Goal: Check status

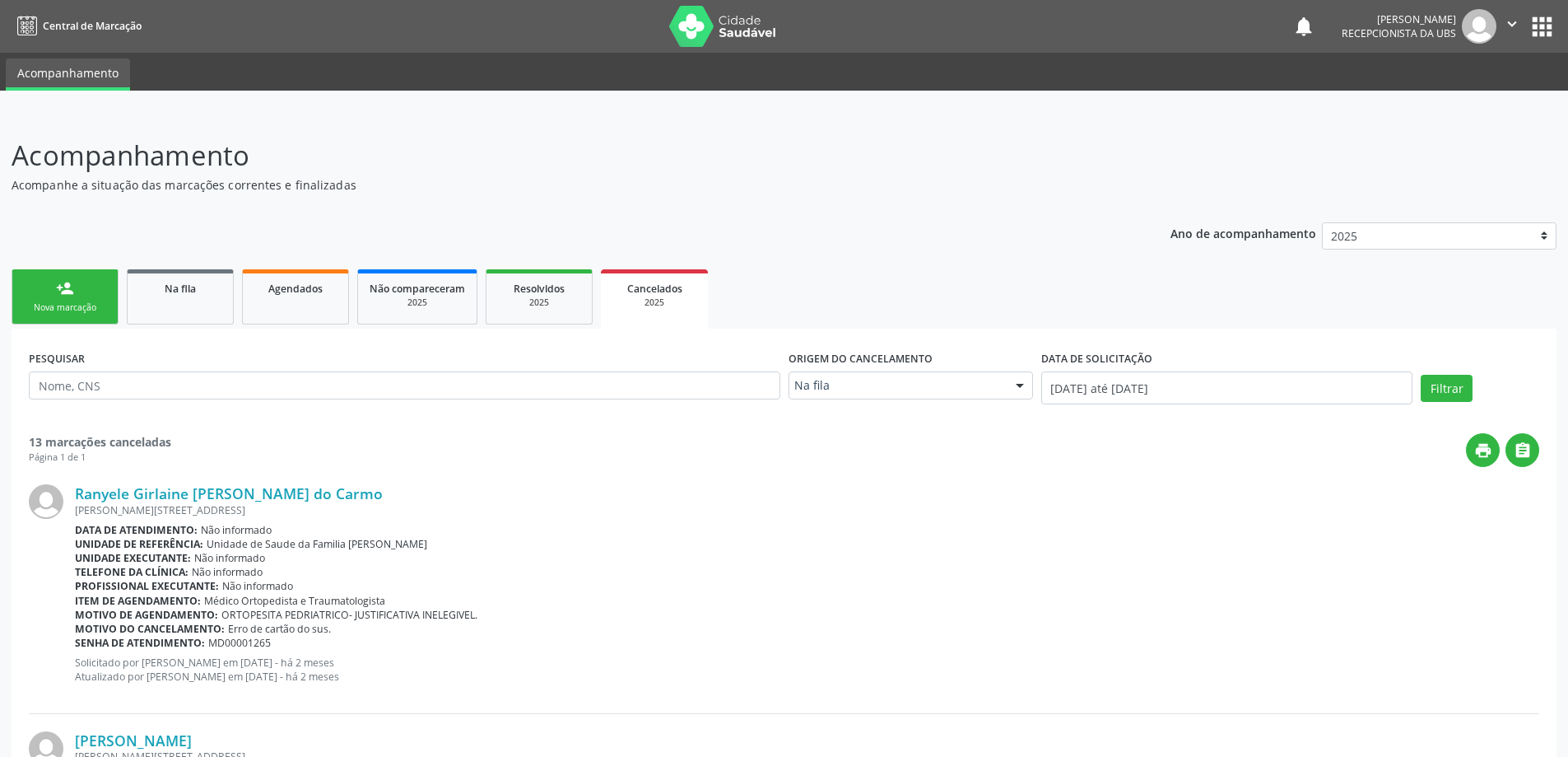
click at [619, 282] on div "Cancelados" at bounding box center [654, 287] width 84 height 18
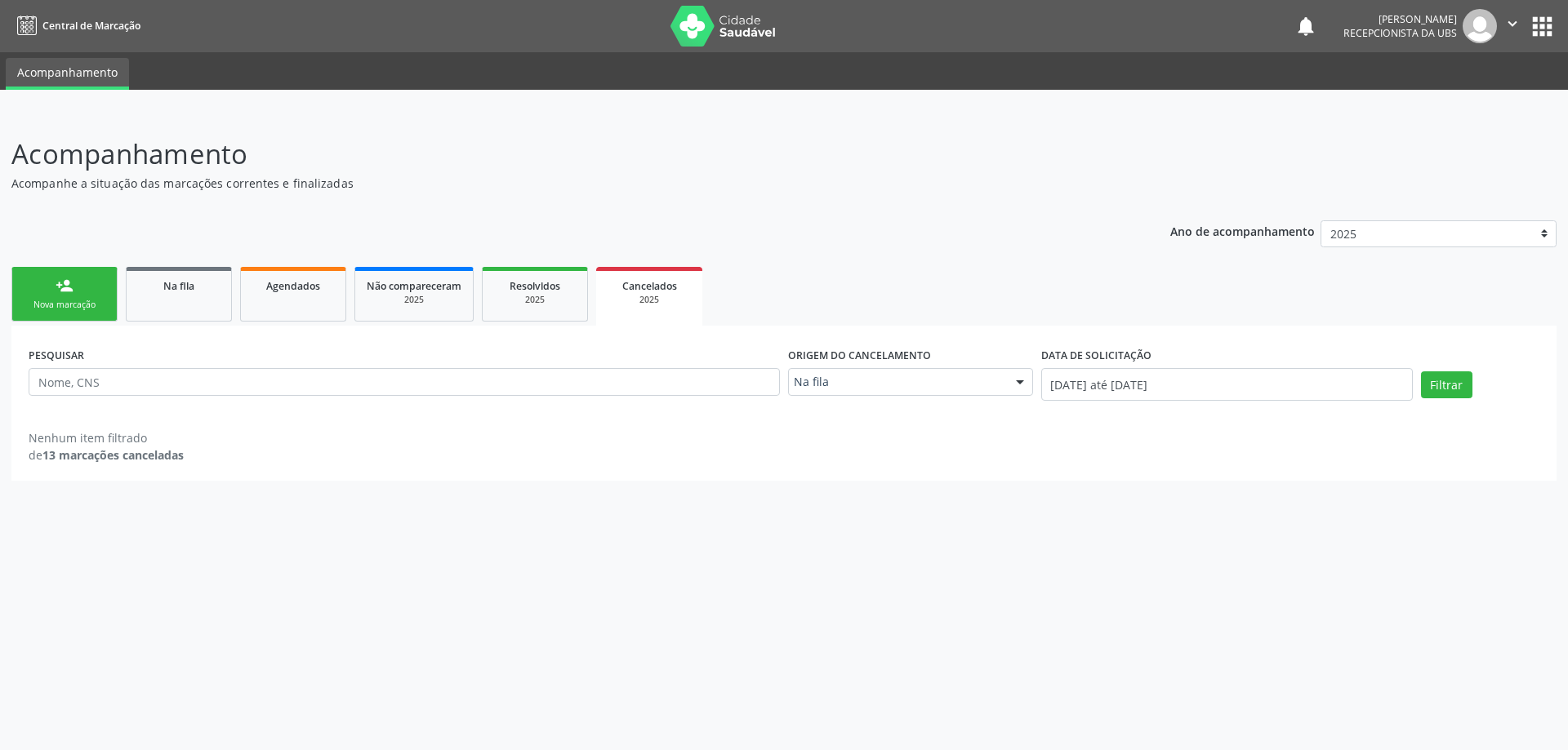
click at [674, 305] on div "2025" at bounding box center [649, 299] width 84 height 12
click at [255, 288] on div "Agendados" at bounding box center [293, 285] width 82 height 17
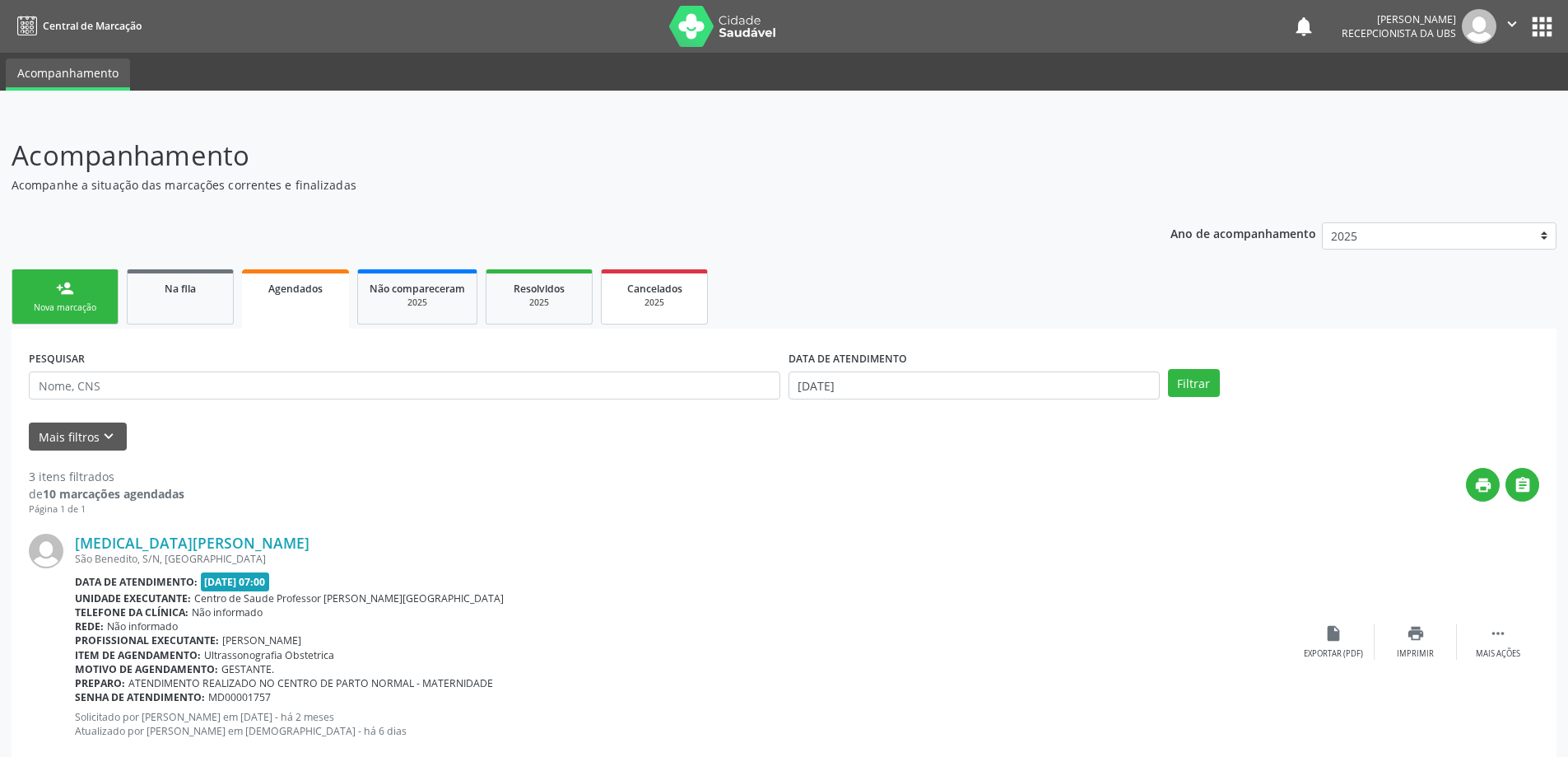
click at [691, 306] on div "2025" at bounding box center [654, 302] width 82 height 12
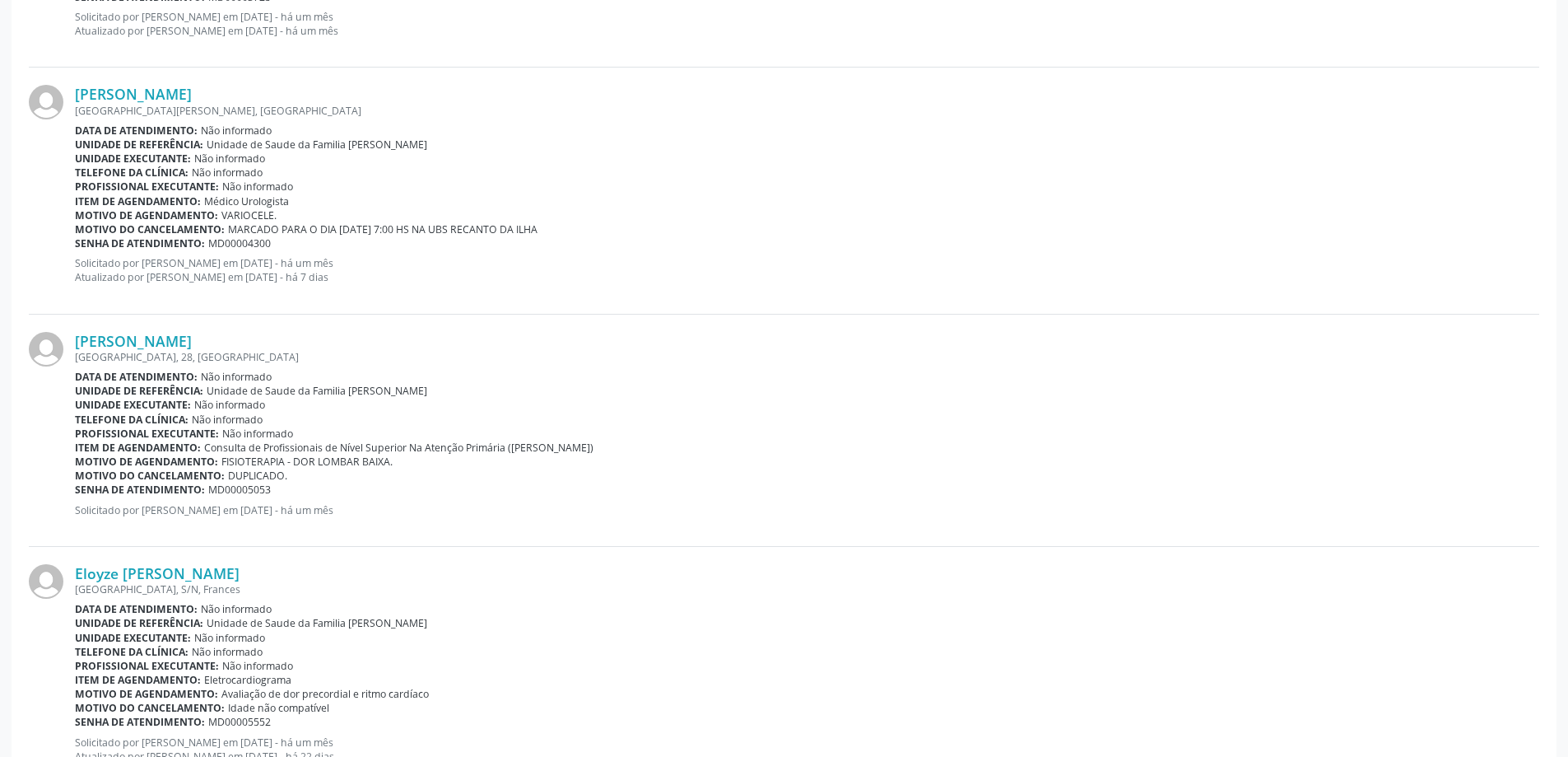
scroll to position [2554, 0]
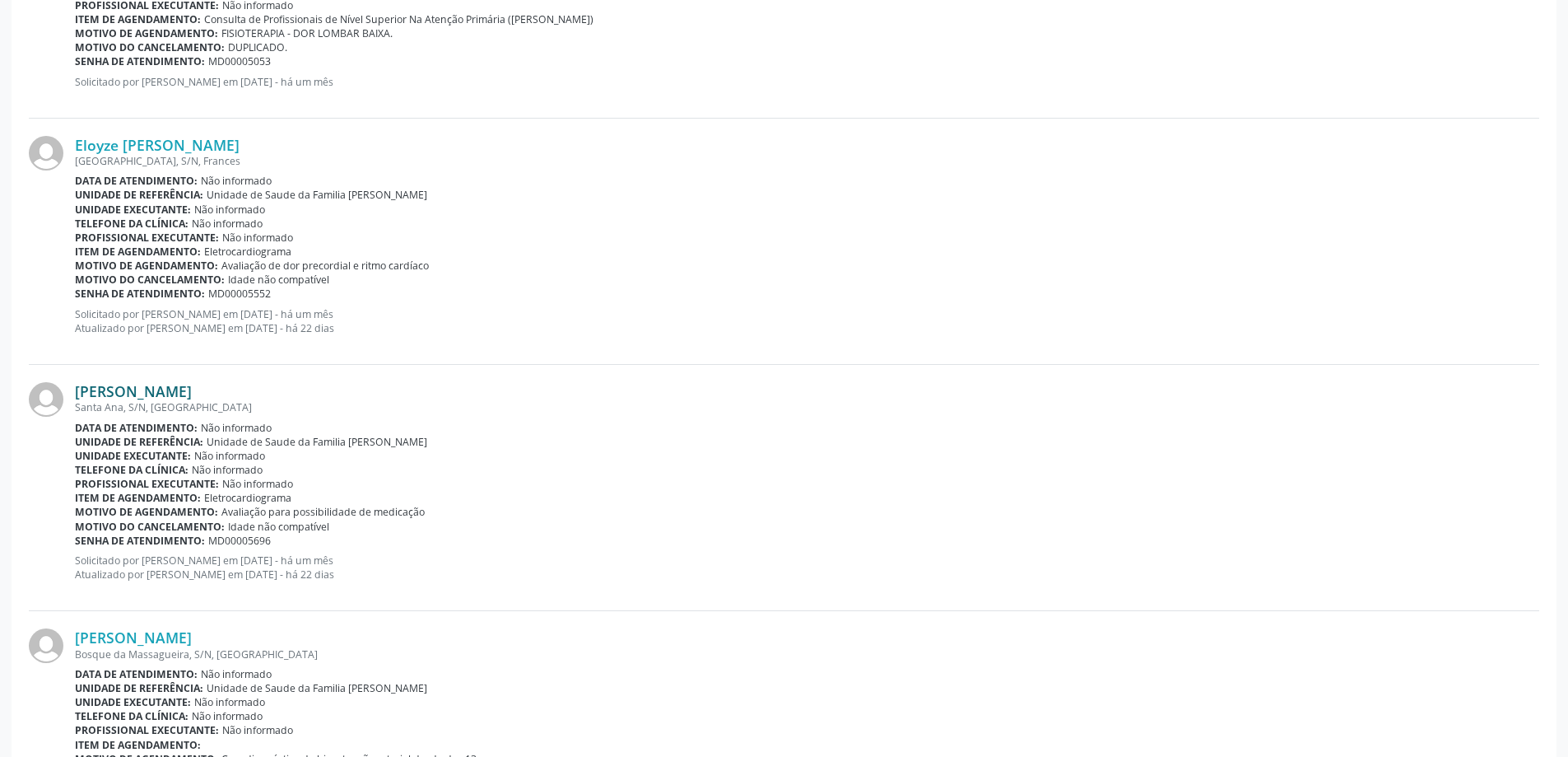
drag, startPoint x: 82, startPoint y: 390, endPoint x: 325, endPoint y: 396, distance: 243.1
click at [192, 396] on link "[PERSON_NAME]" at bounding box center [133, 391] width 117 height 19
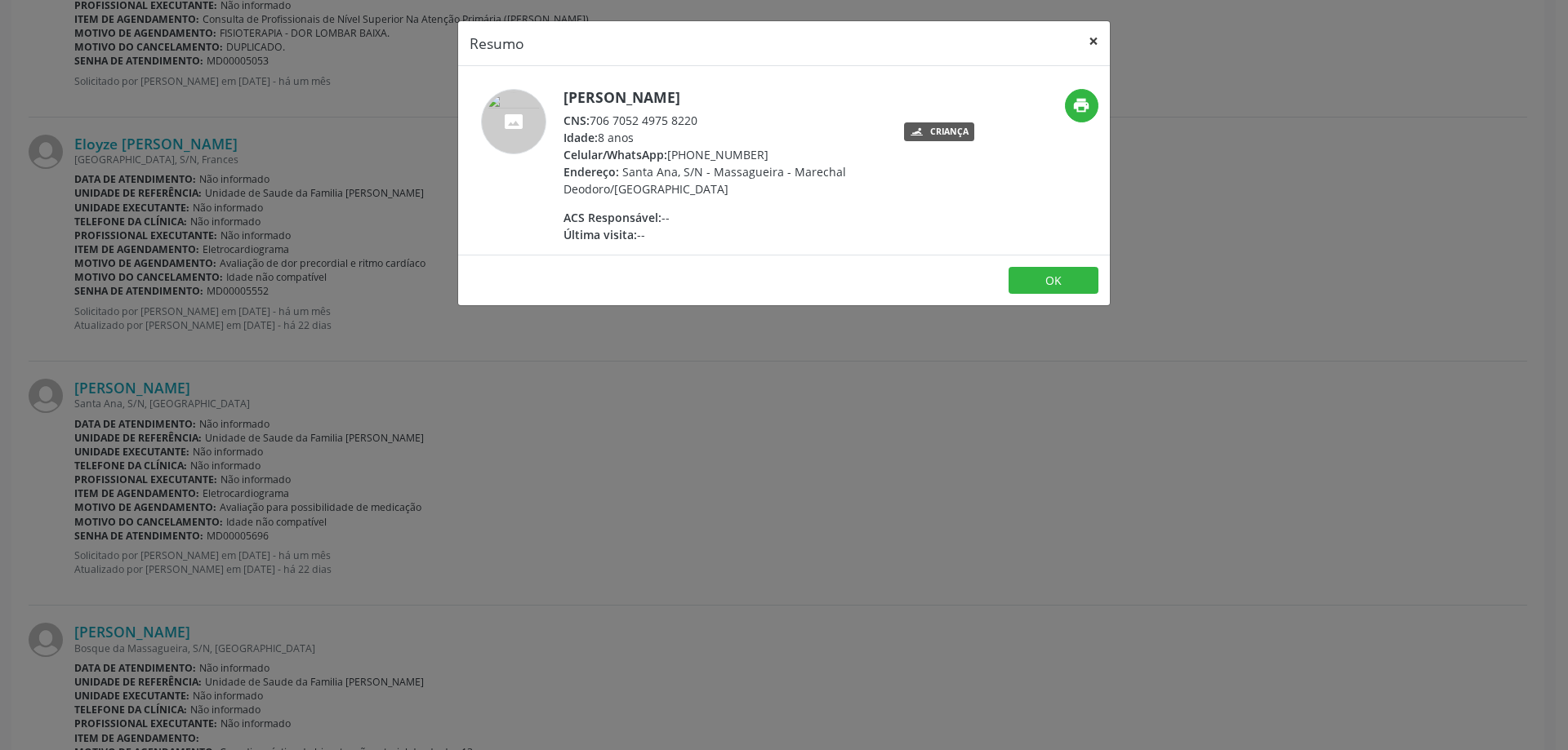
click at [1087, 48] on button "×" at bounding box center [1094, 41] width 33 height 40
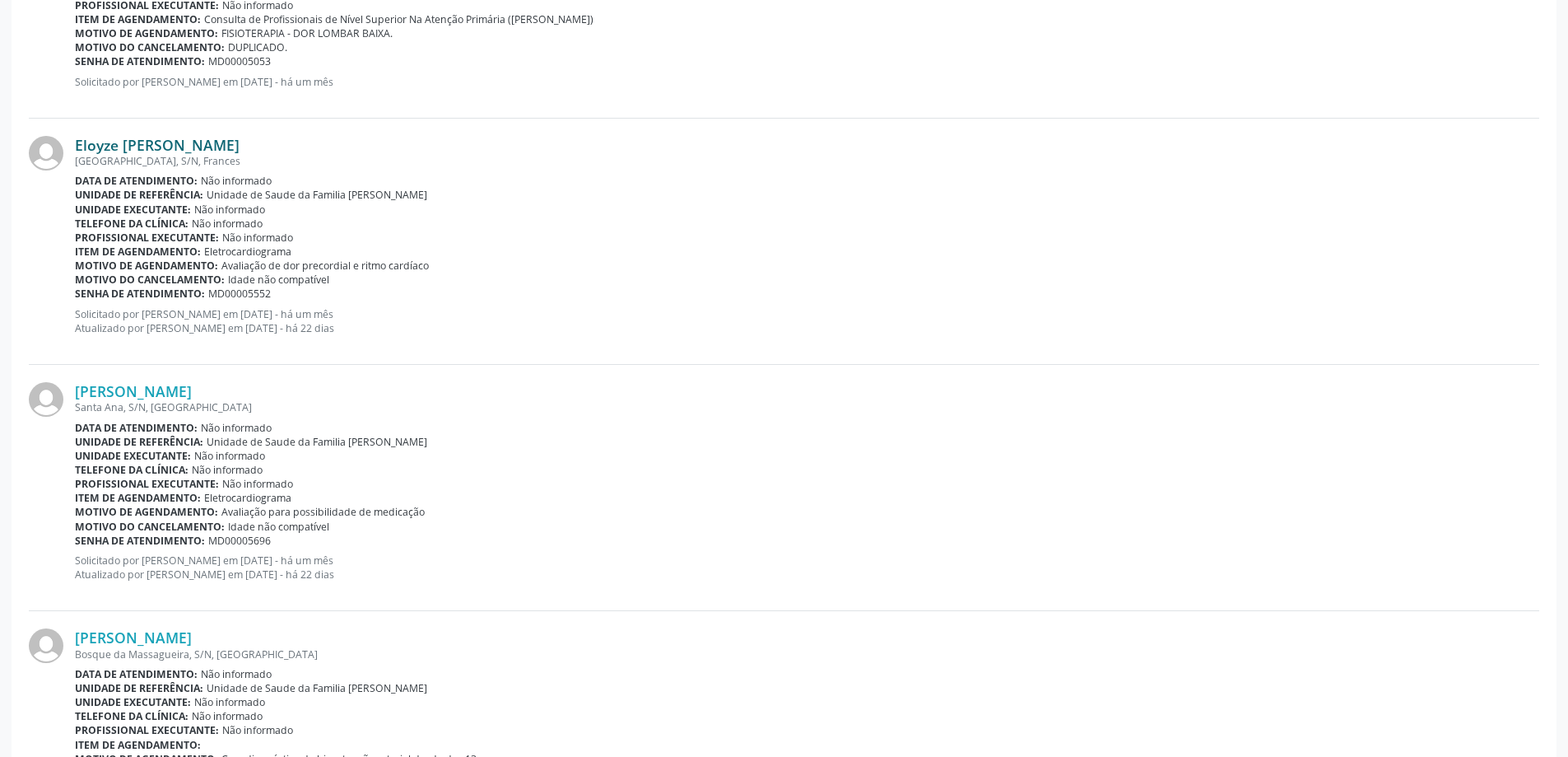
click at [211, 144] on link "Eloyze [PERSON_NAME]" at bounding box center [157, 145] width 165 height 19
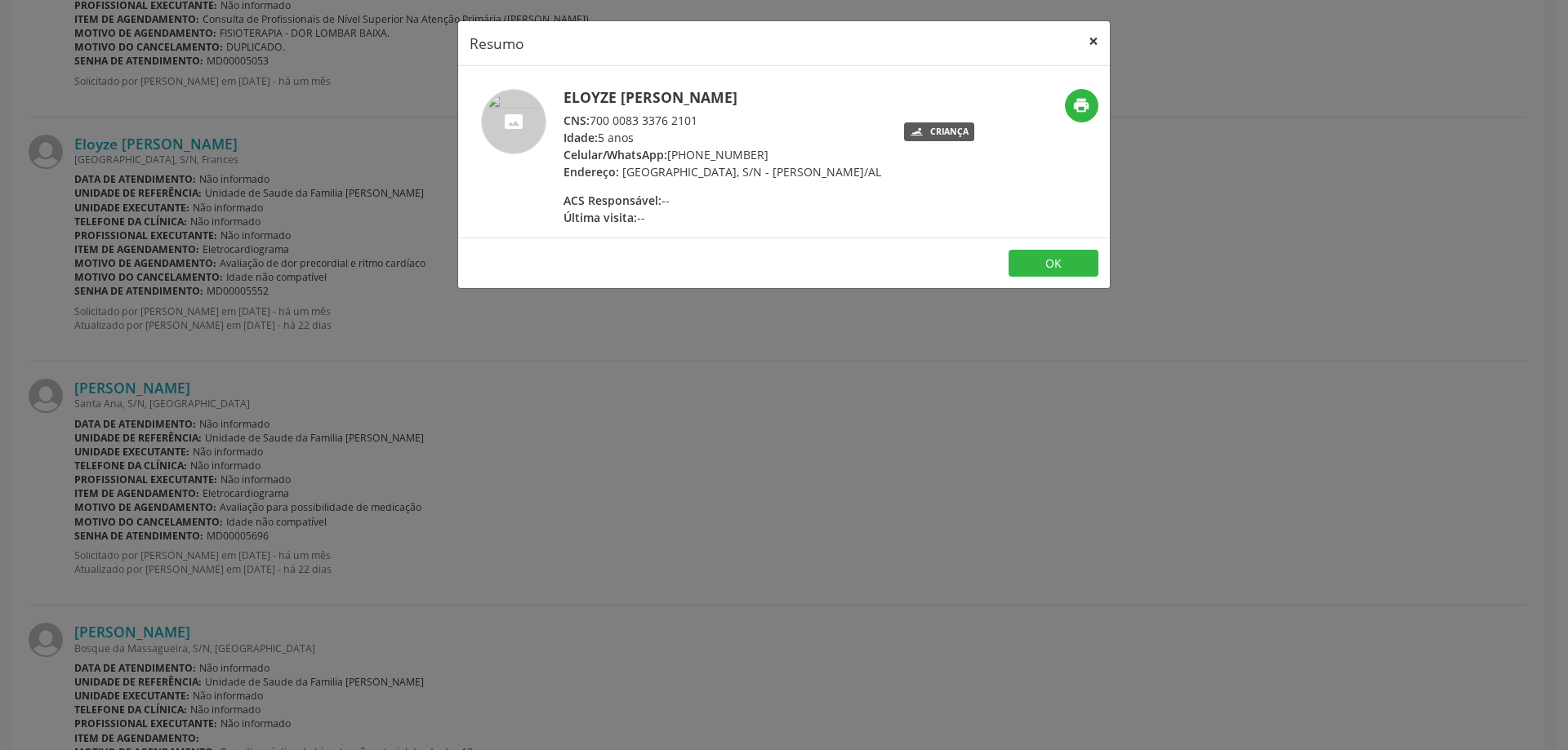
click at [1100, 46] on button "×" at bounding box center [1094, 41] width 33 height 40
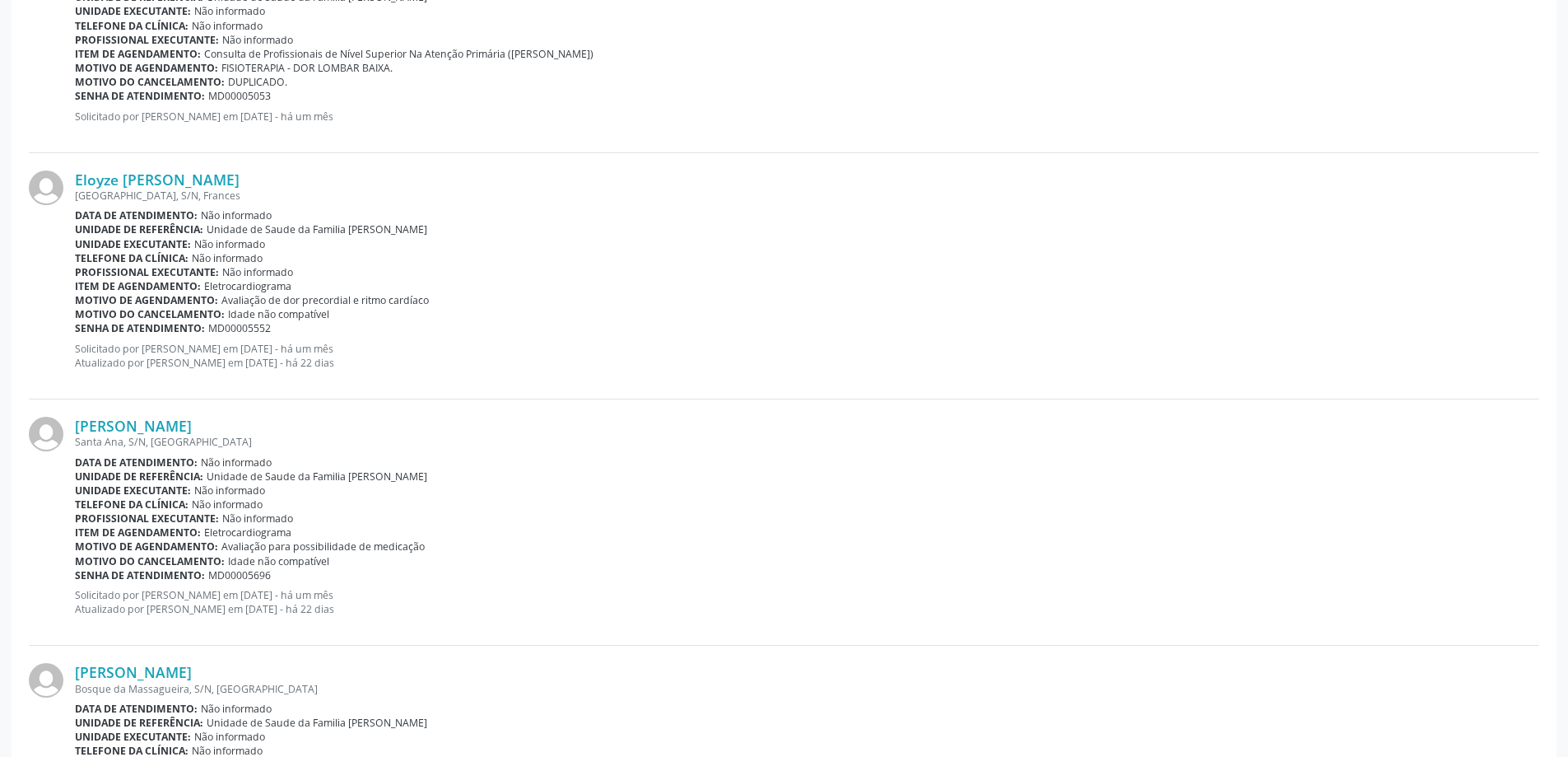
scroll to position [2517, 0]
click at [139, 178] on link "Eloyze [PERSON_NAME]" at bounding box center [157, 182] width 165 height 19
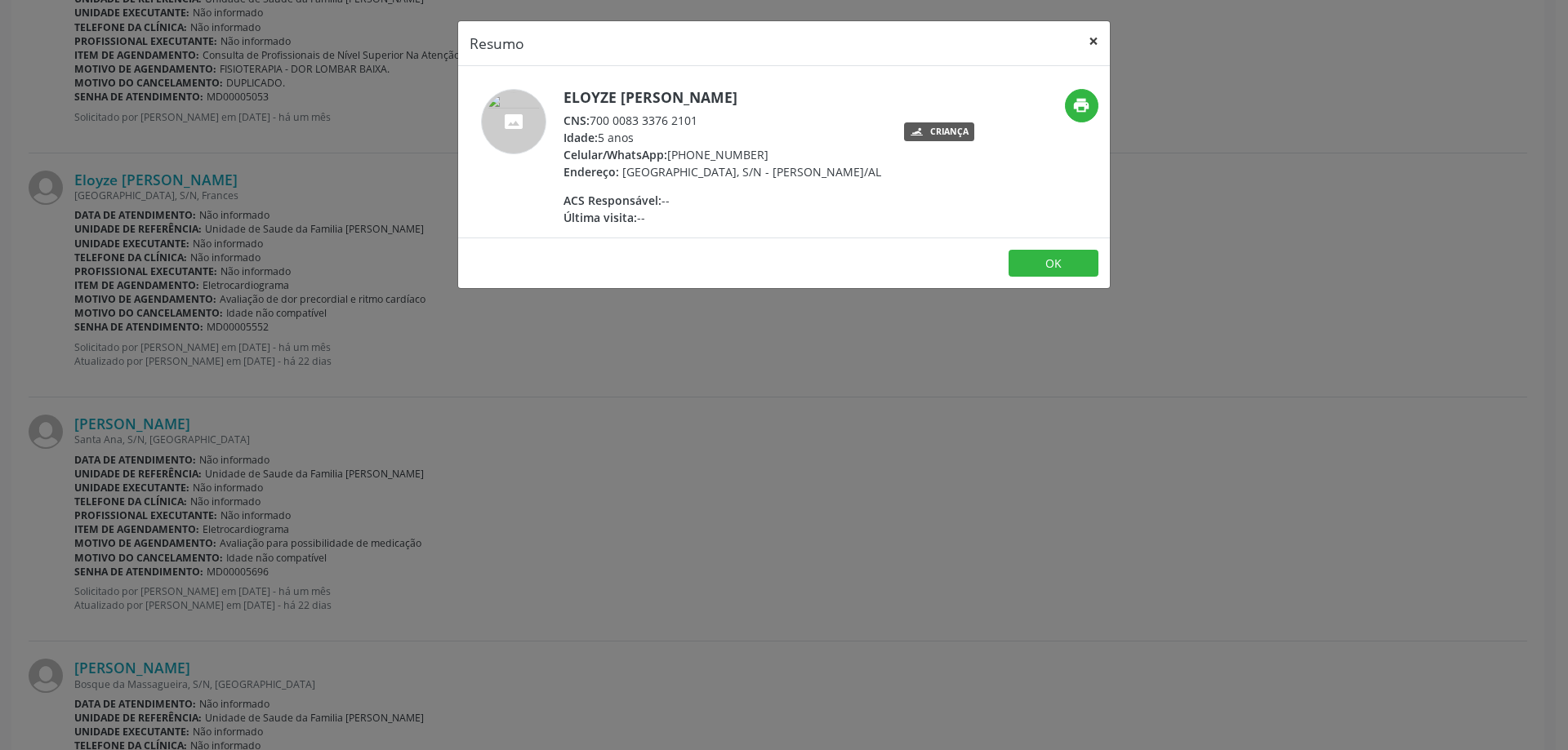
click at [1100, 46] on button "×" at bounding box center [1094, 41] width 33 height 40
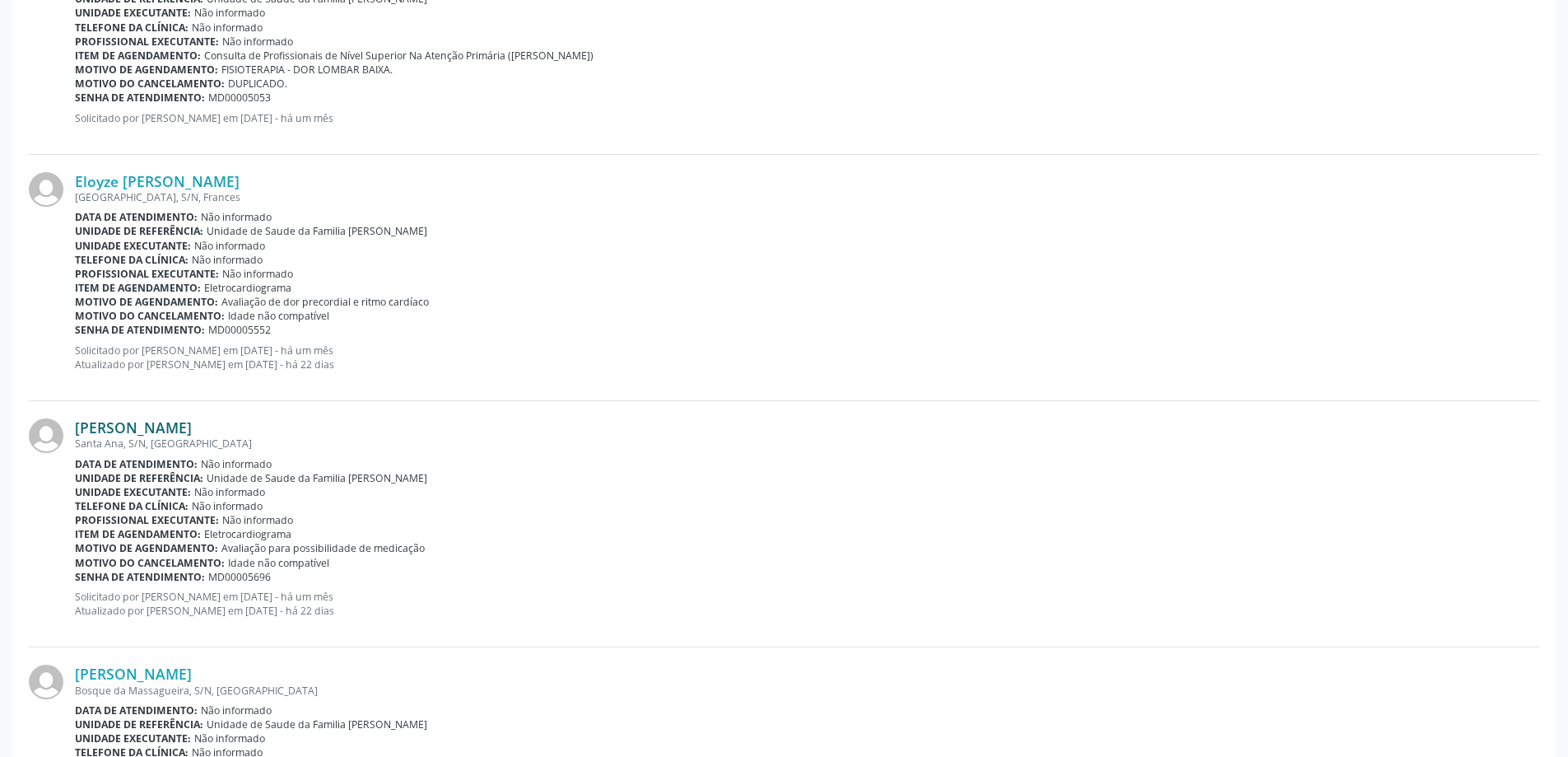
click at [170, 426] on link "[PERSON_NAME]" at bounding box center [133, 428] width 117 height 19
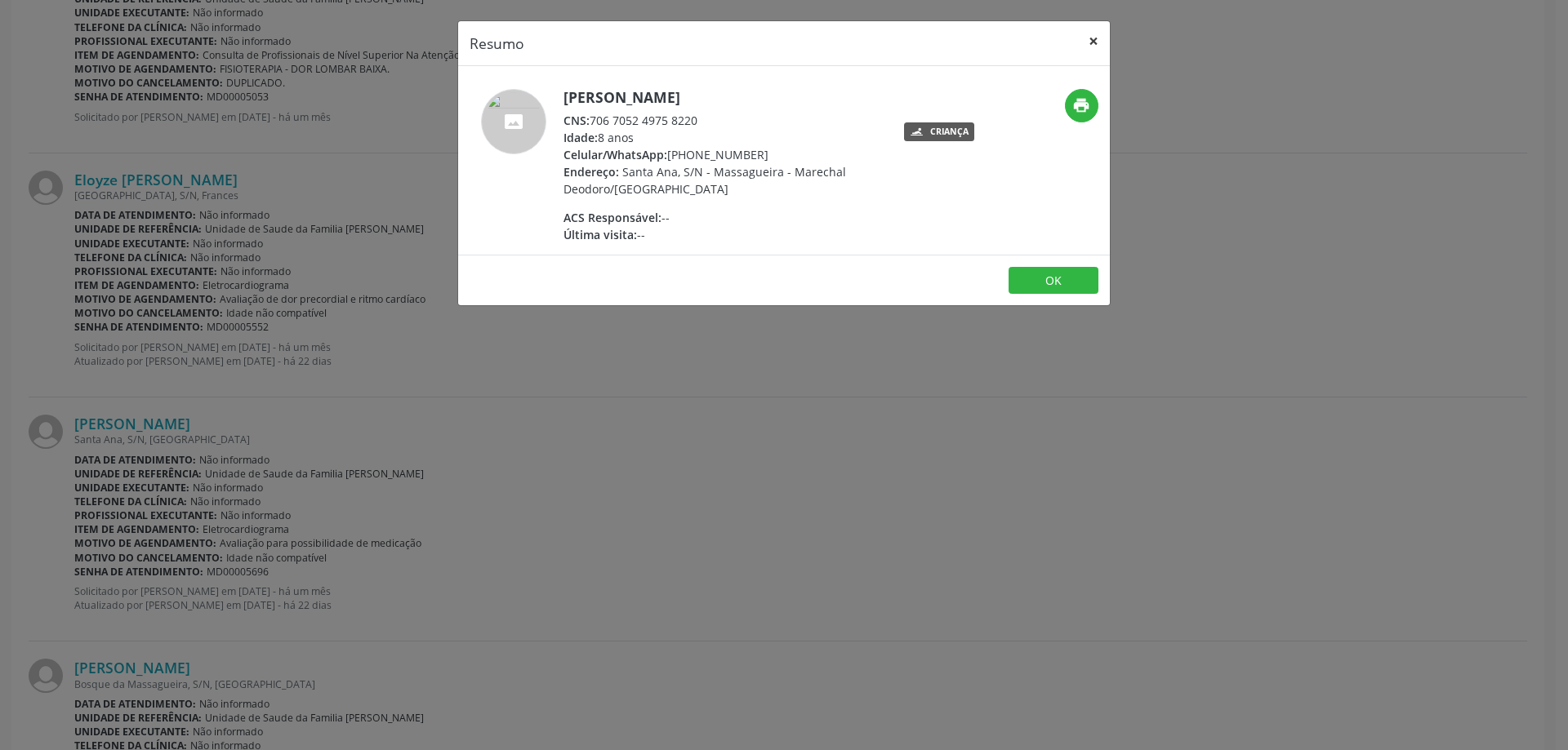
click at [1091, 30] on button "×" at bounding box center [1094, 41] width 33 height 40
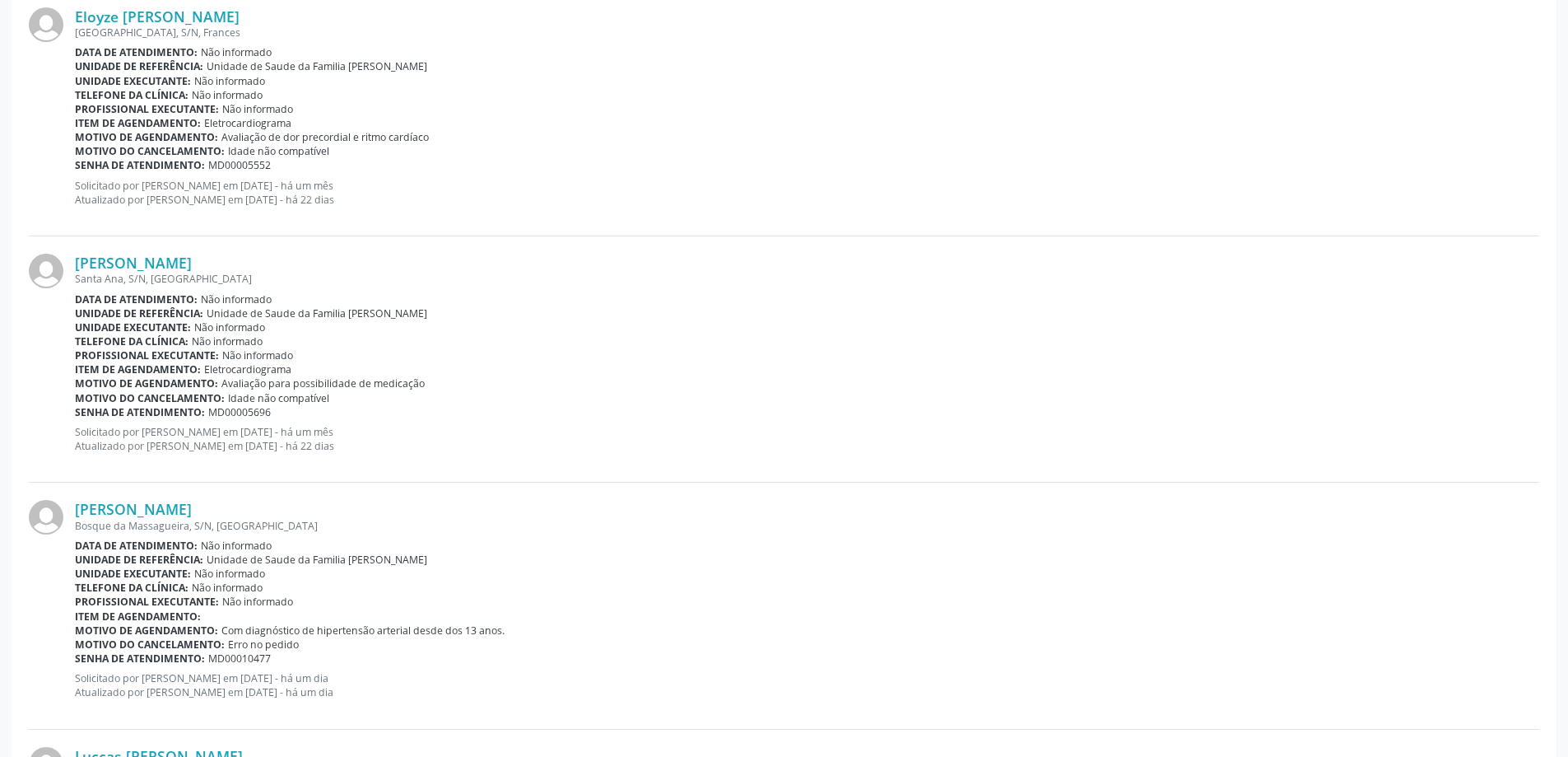
scroll to position [2600, 0]
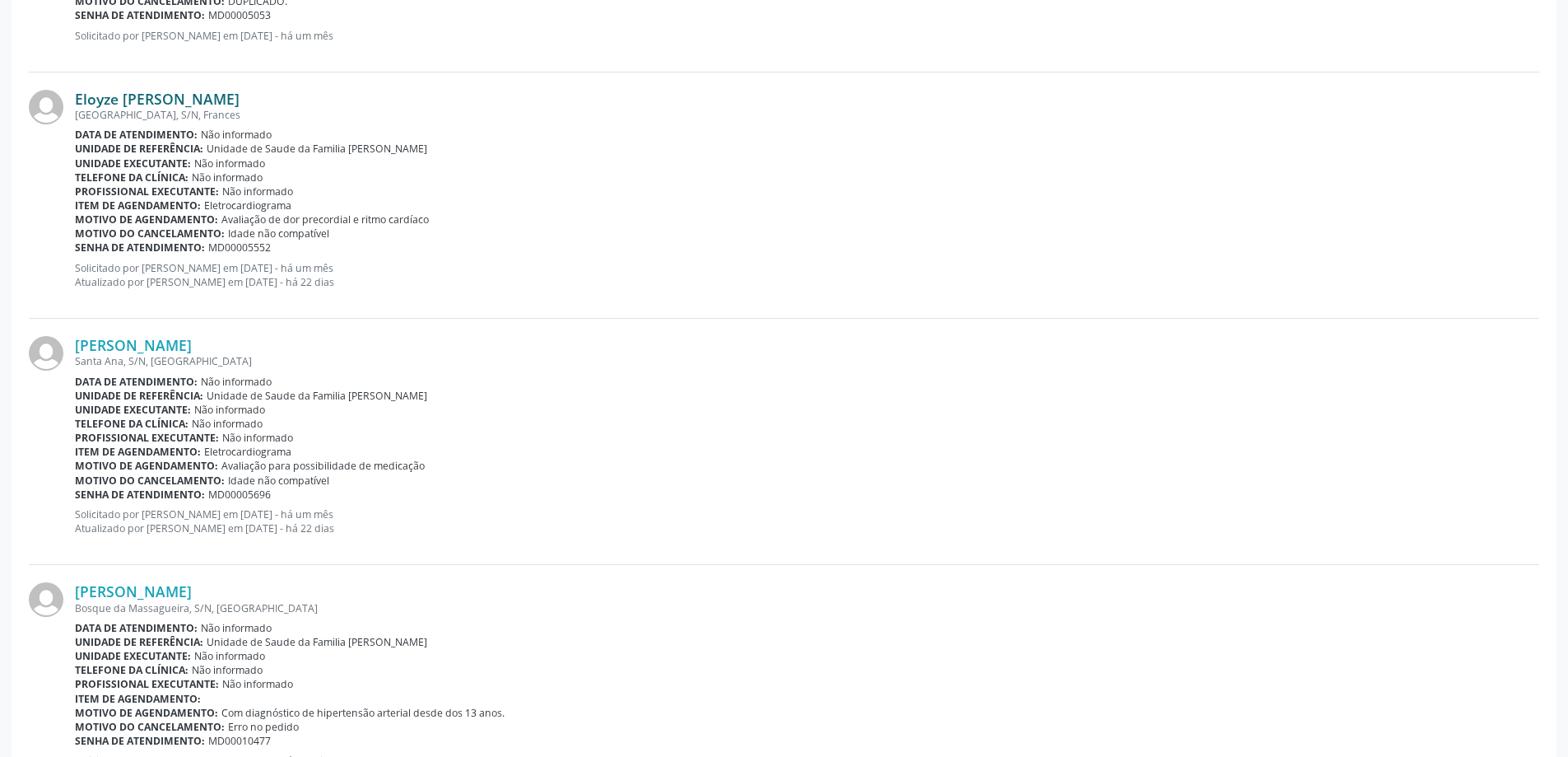
click at [240, 95] on link "Eloyze [PERSON_NAME]" at bounding box center [157, 99] width 165 height 19
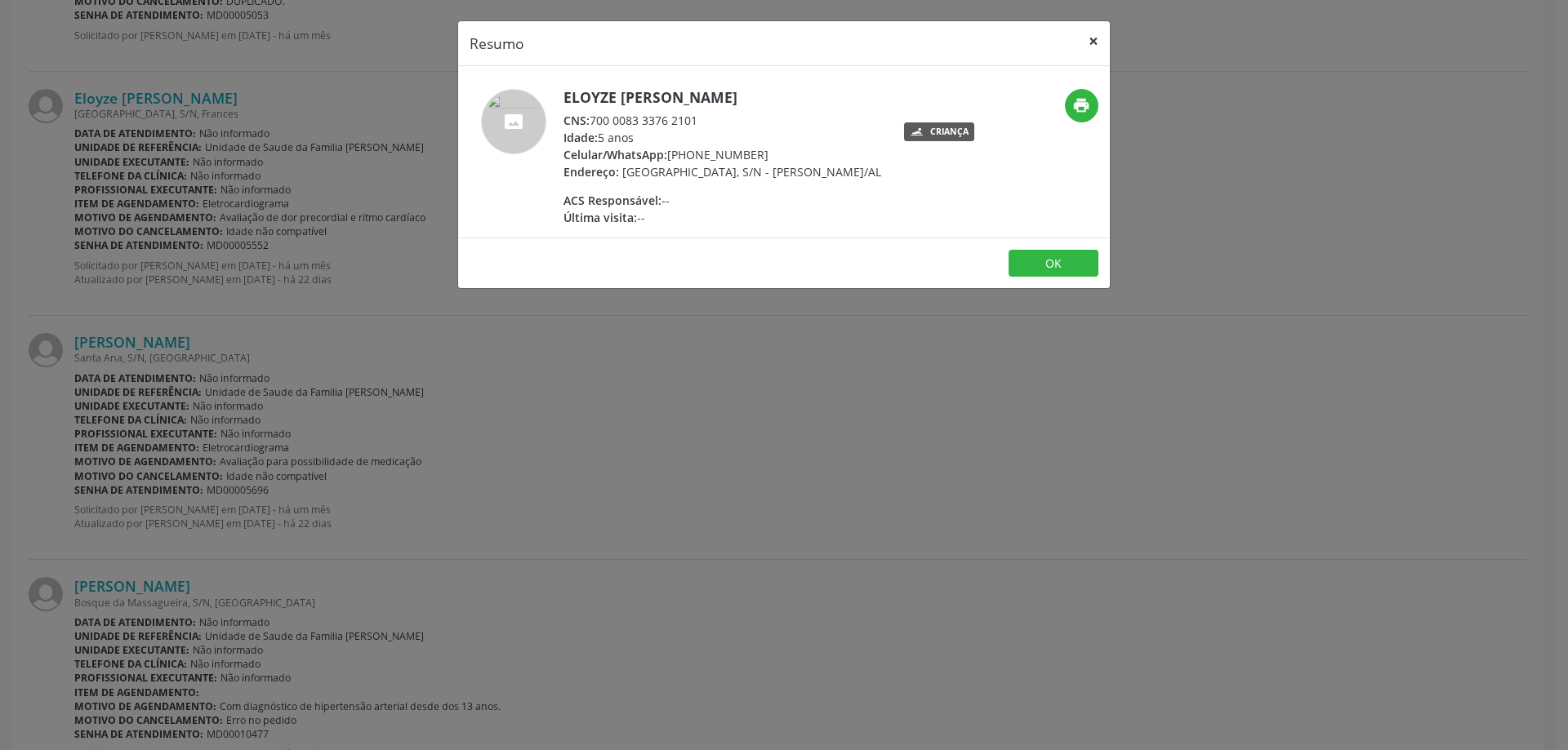
click at [1103, 28] on button "×" at bounding box center [1094, 41] width 33 height 40
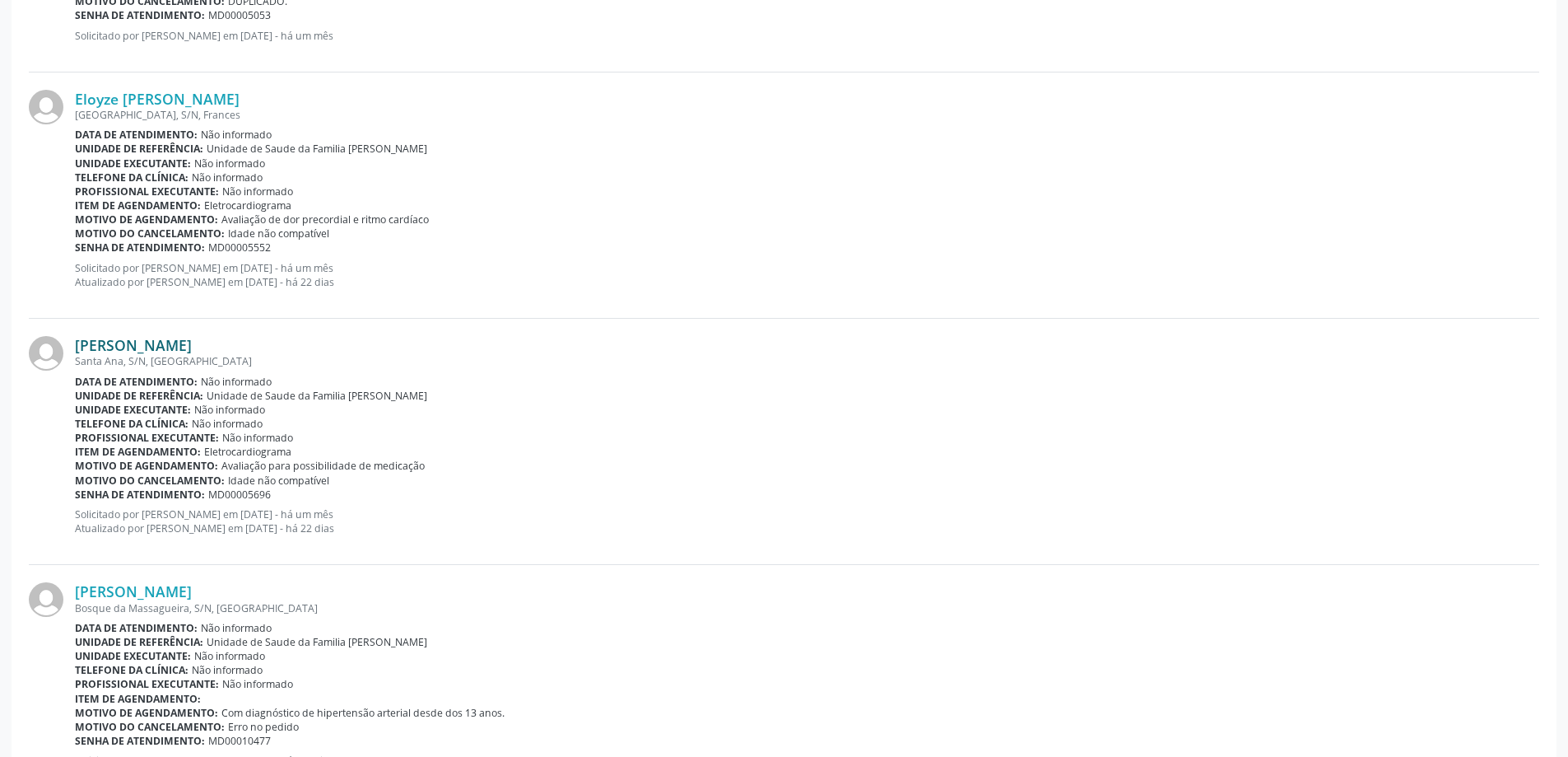
click at [192, 348] on link "[PERSON_NAME]" at bounding box center [133, 346] width 117 height 19
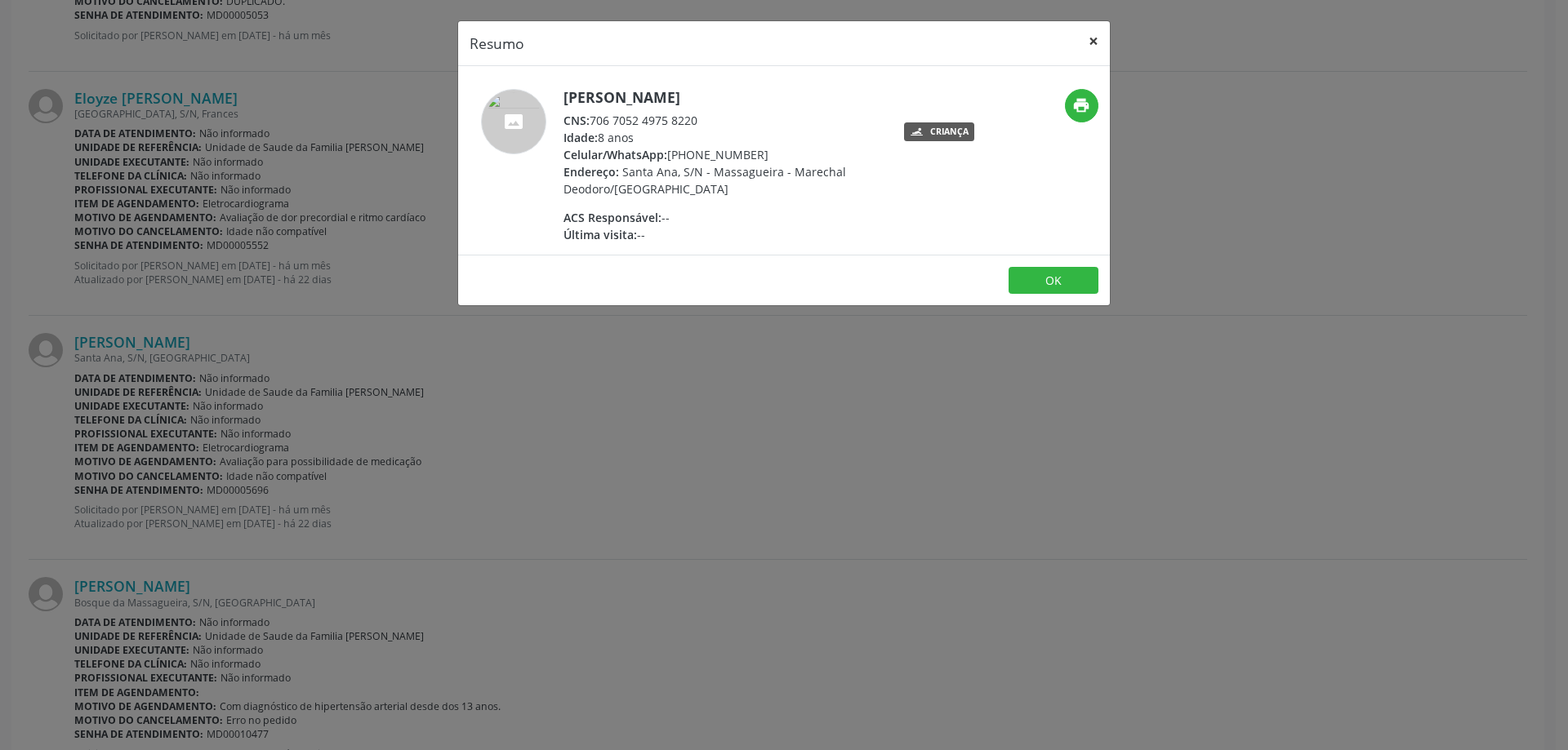
click at [1084, 50] on button "×" at bounding box center [1094, 41] width 33 height 40
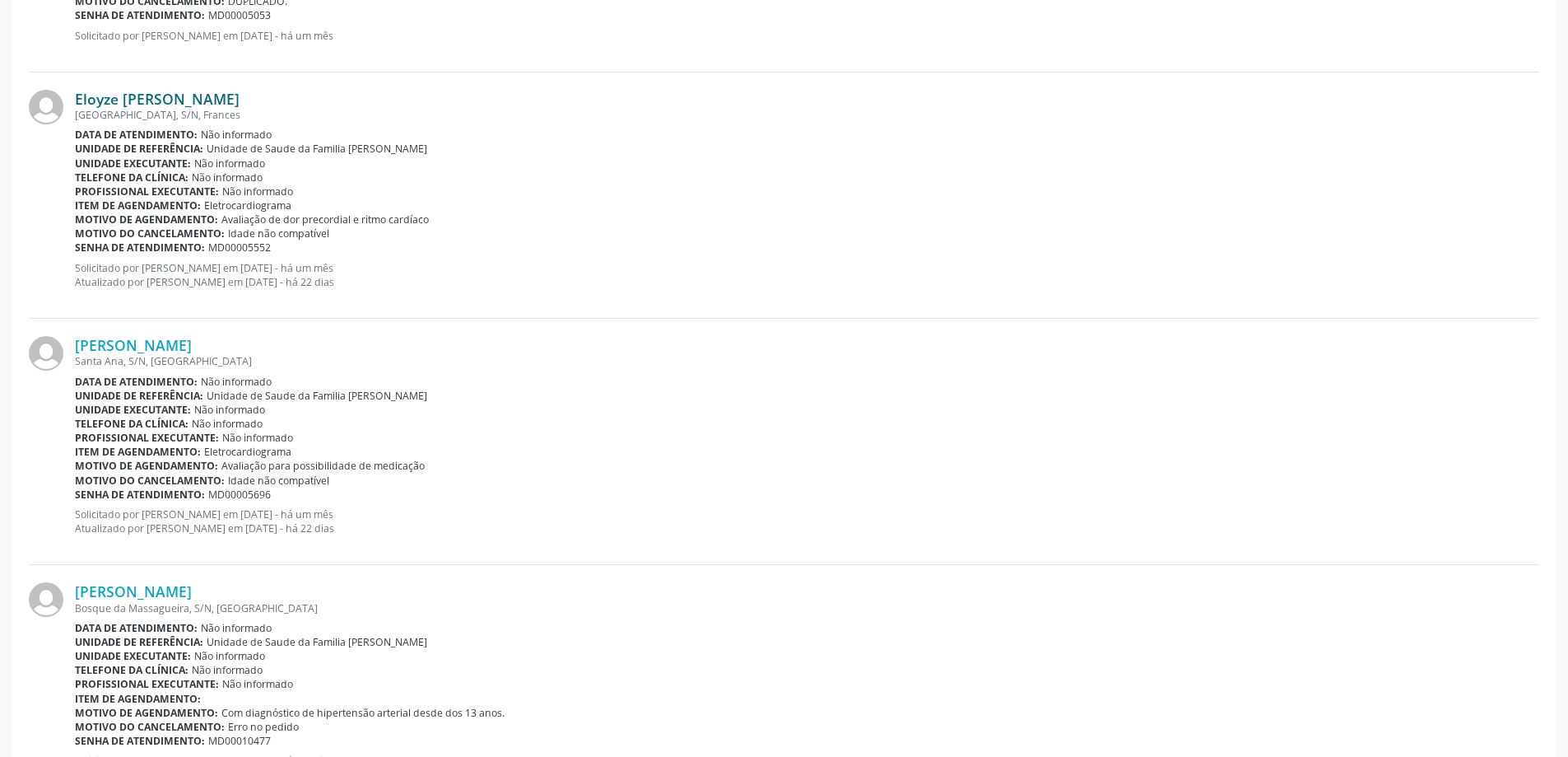
click at [178, 93] on link "Eloyze [PERSON_NAME]" at bounding box center [157, 99] width 165 height 19
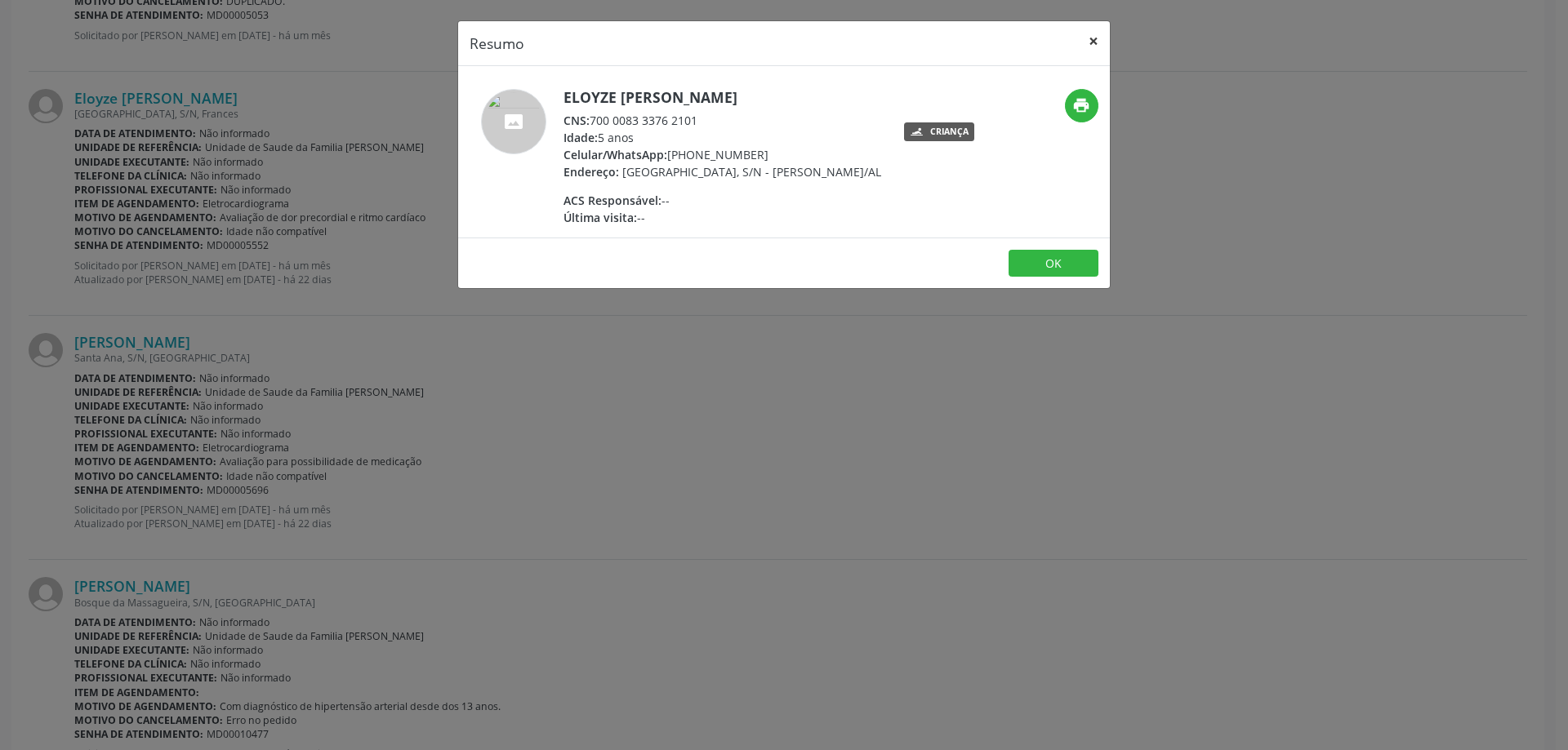
click at [1092, 36] on button "×" at bounding box center [1094, 41] width 33 height 40
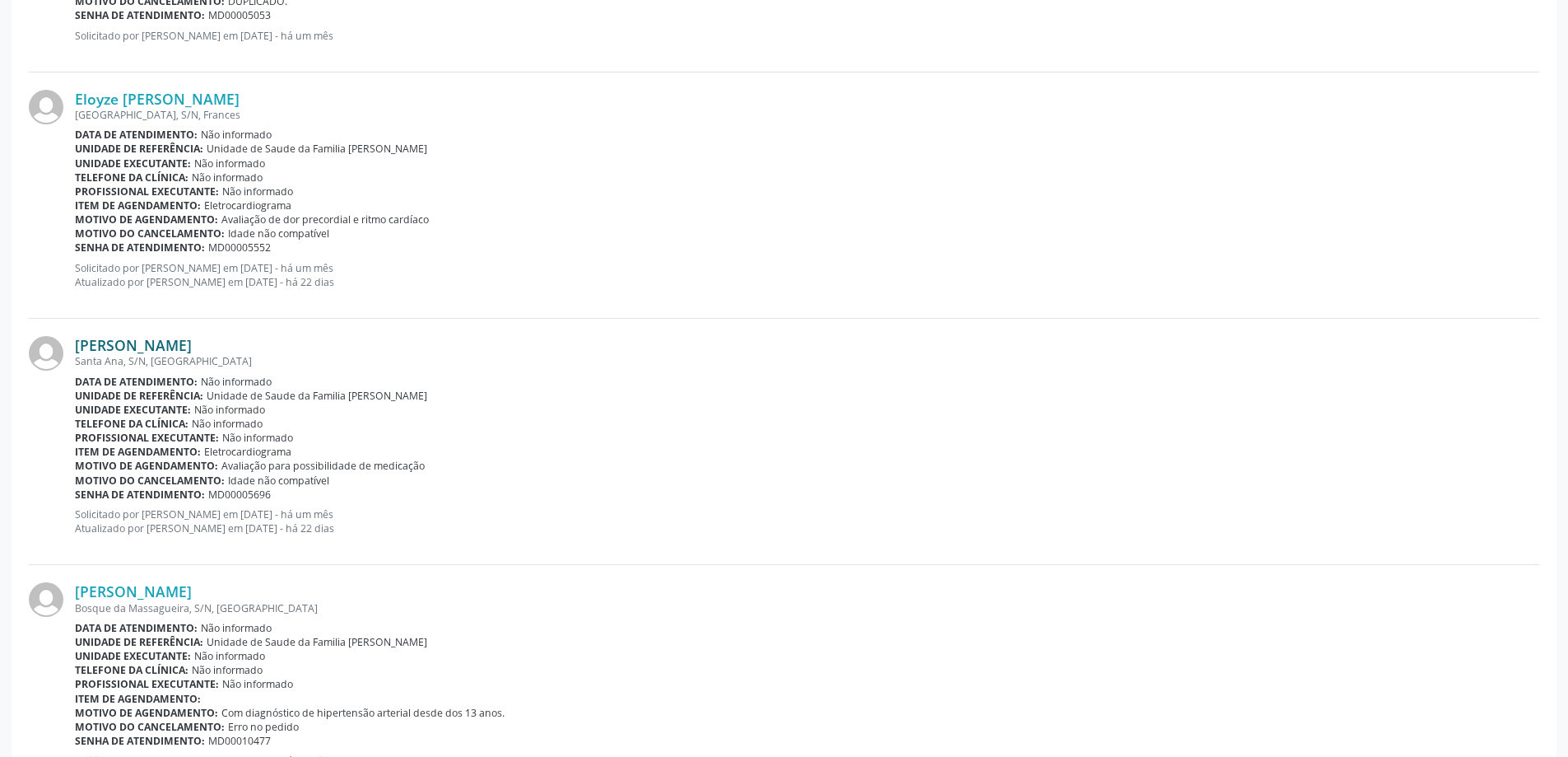
click at [192, 340] on link "[PERSON_NAME]" at bounding box center [133, 346] width 117 height 19
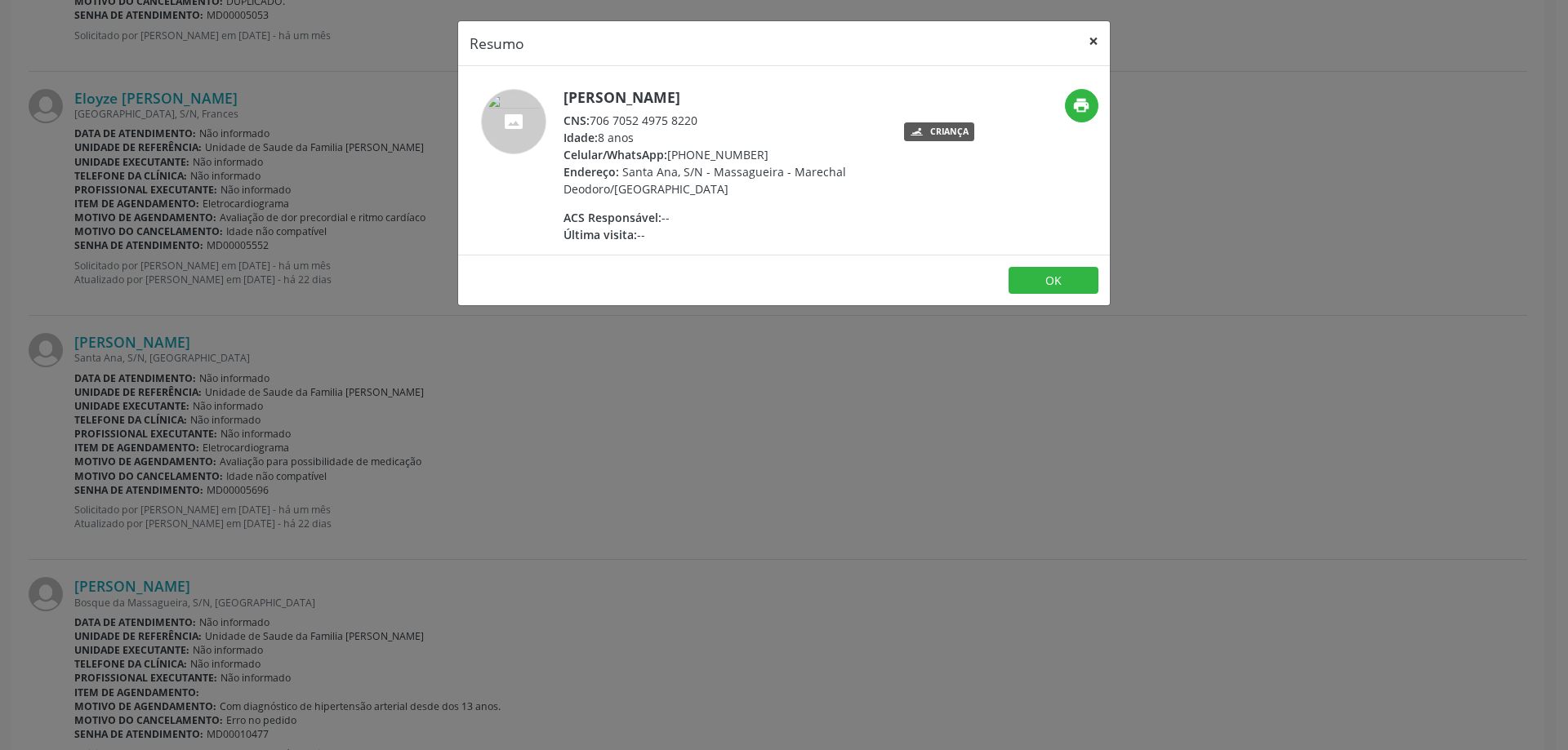
click at [1104, 38] on button "×" at bounding box center [1094, 41] width 33 height 40
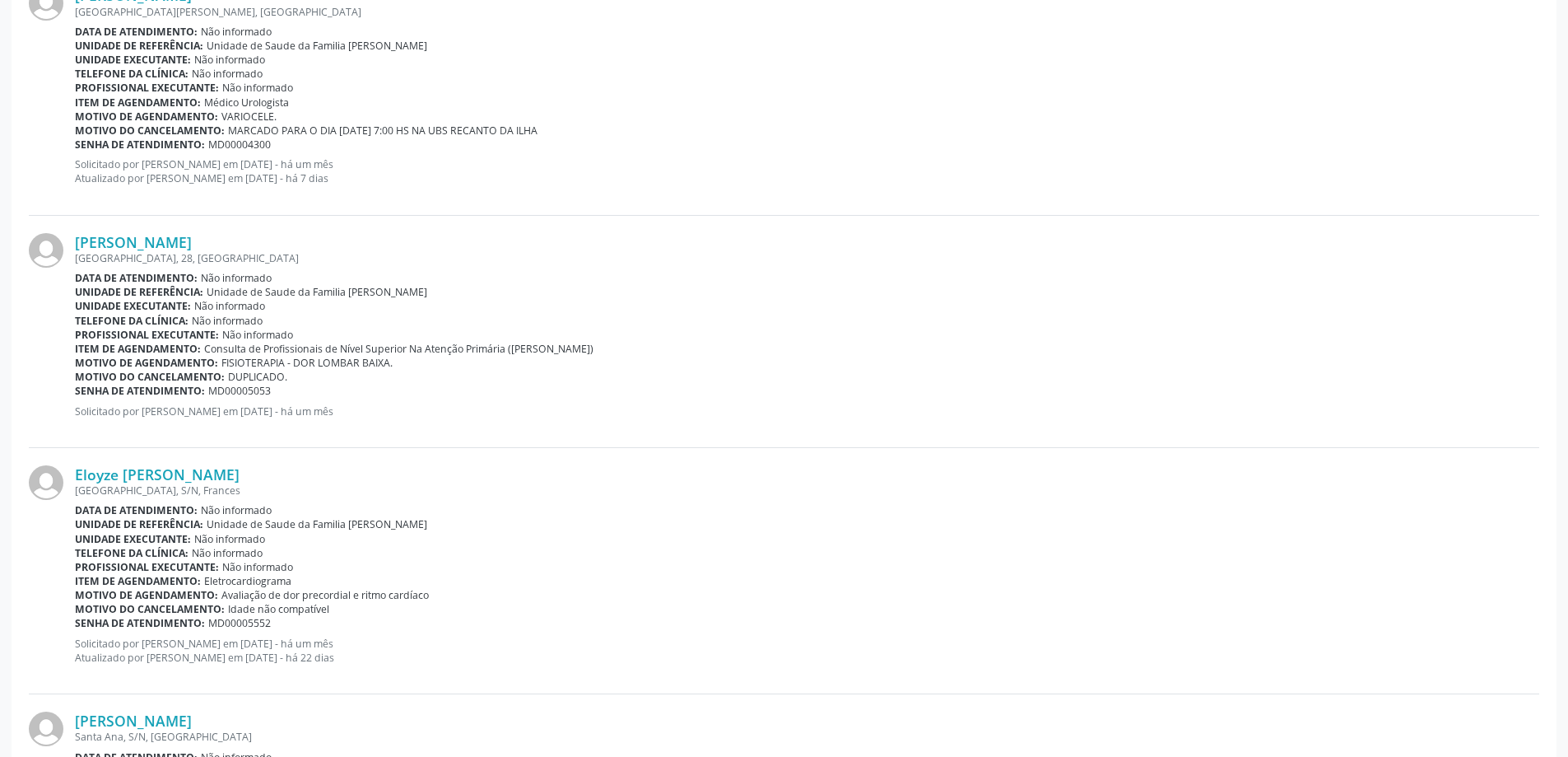
scroll to position [2105, 0]
